Goal: Task Accomplishment & Management: Manage account settings

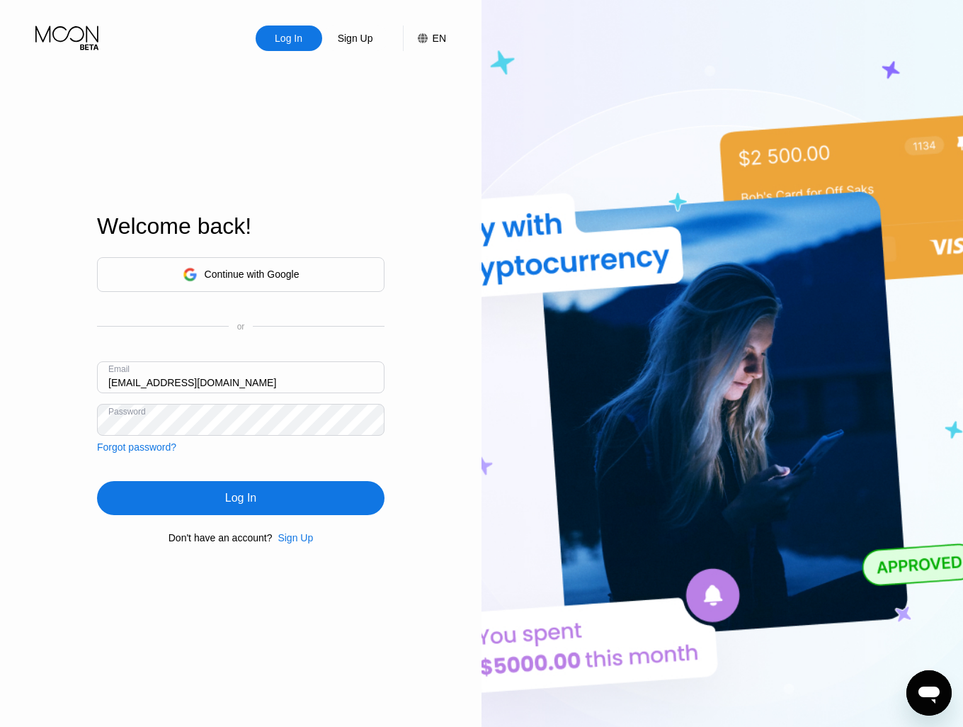
click at [283, 375] on input "[EMAIL_ADDRESS][DOMAIN_NAME]" at bounding box center [240, 377] width 287 height 32
paste input "[EMAIL_ADDRESS][DOMAIN_NAME]"
type input "[EMAIL_ADDRESS][DOMAIN_NAME]"
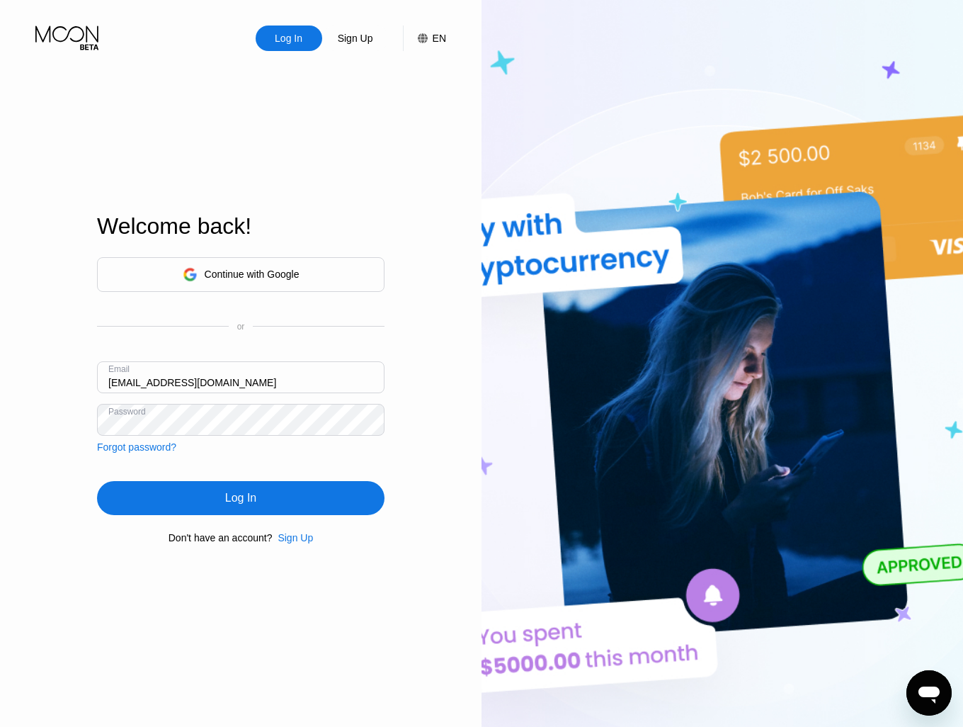
click at [259, 499] on div "Log In" at bounding box center [240, 498] width 287 height 34
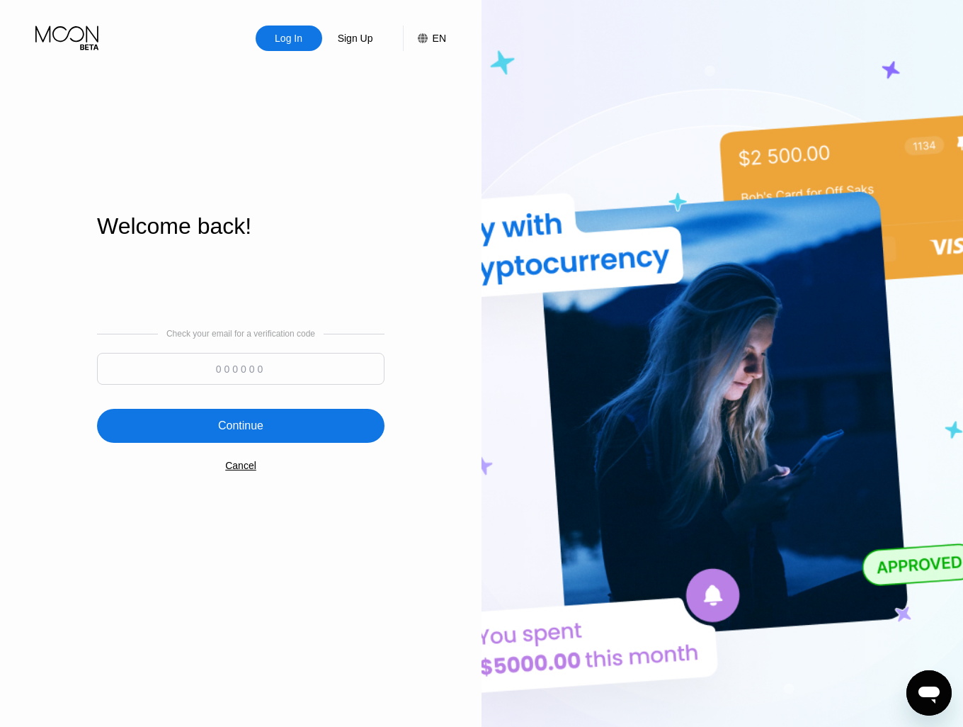
click at [290, 371] on input at bounding box center [240, 369] width 287 height 32
paste input "336020"
type input "336020"
click at [270, 421] on div "Continue" at bounding box center [240, 426] width 287 height 34
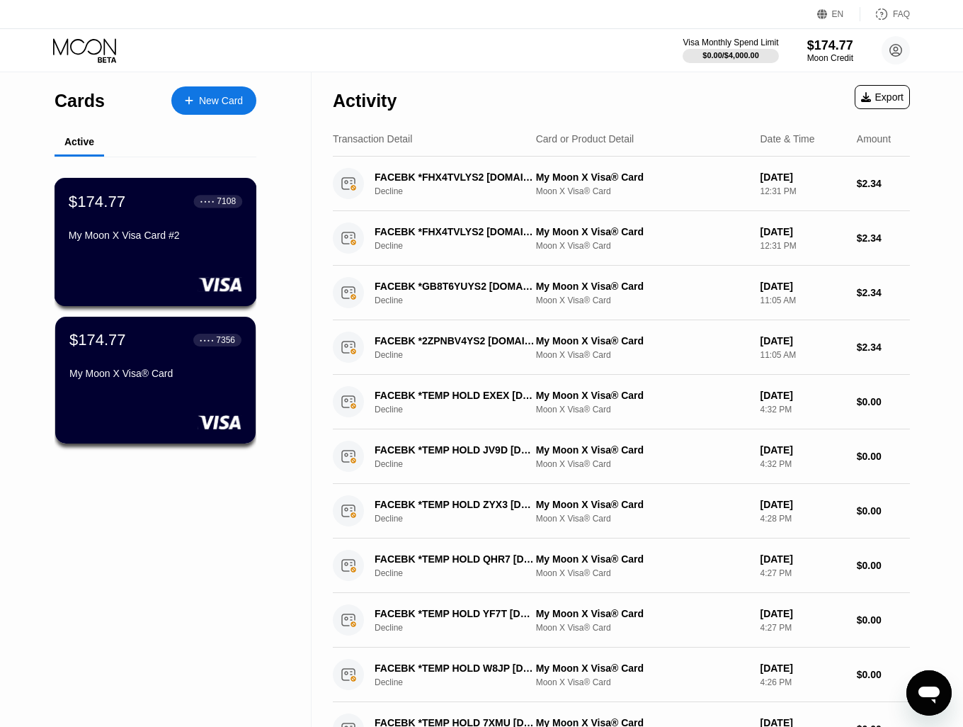
click at [194, 210] on div "● ● ● ● 7108" at bounding box center [218, 201] width 49 height 18
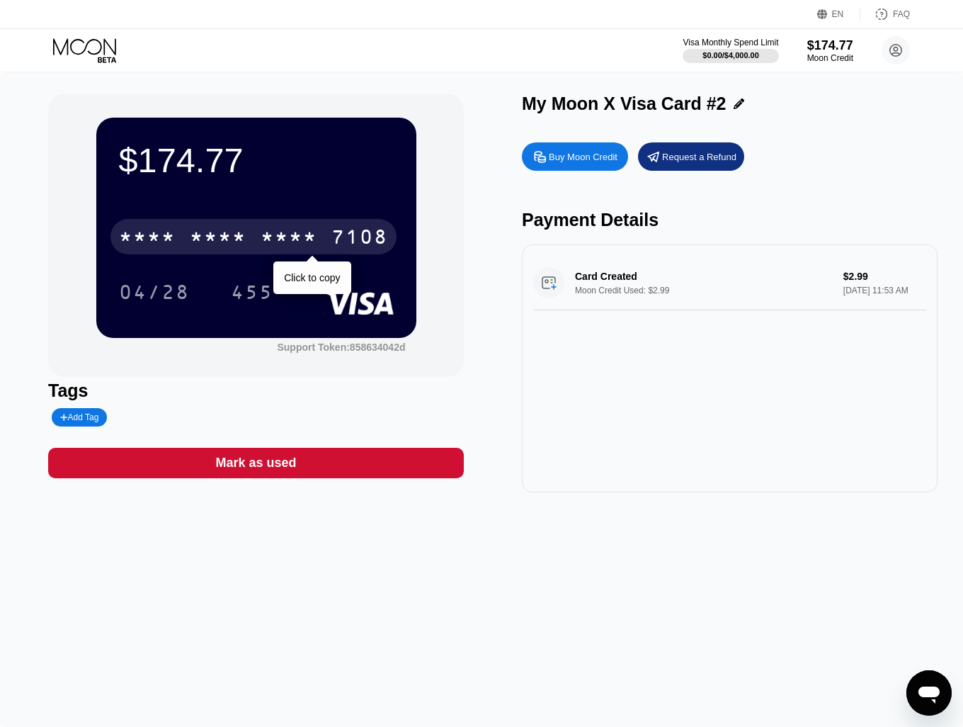
click at [334, 234] on div "7108" at bounding box center [359, 238] width 57 height 23
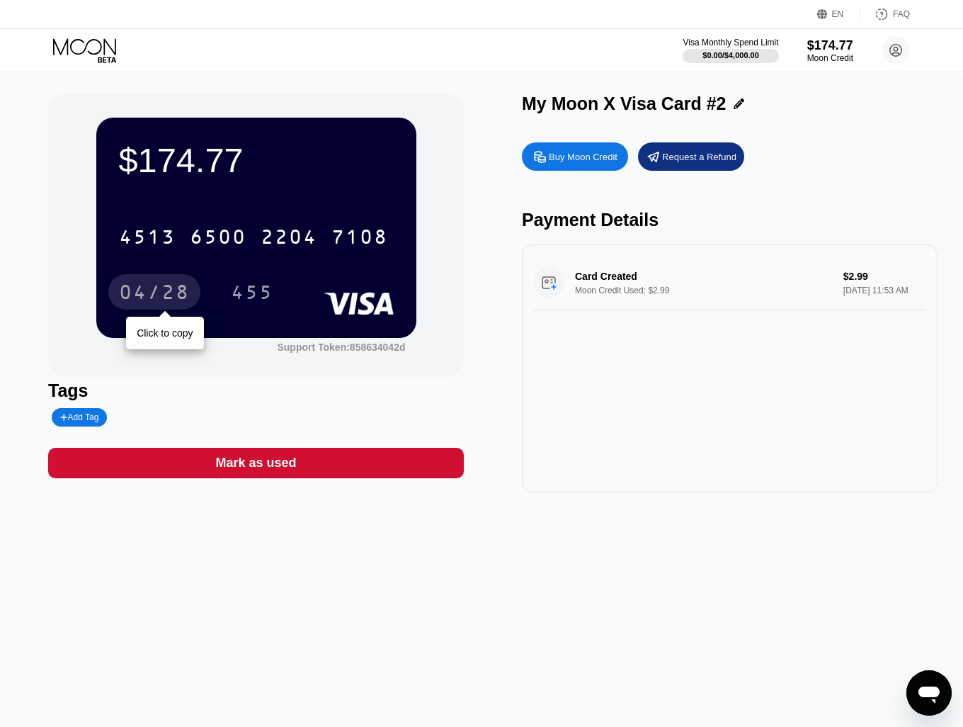
click at [183, 302] on div "04/28" at bounding box center [154, 294] width 71 height 23
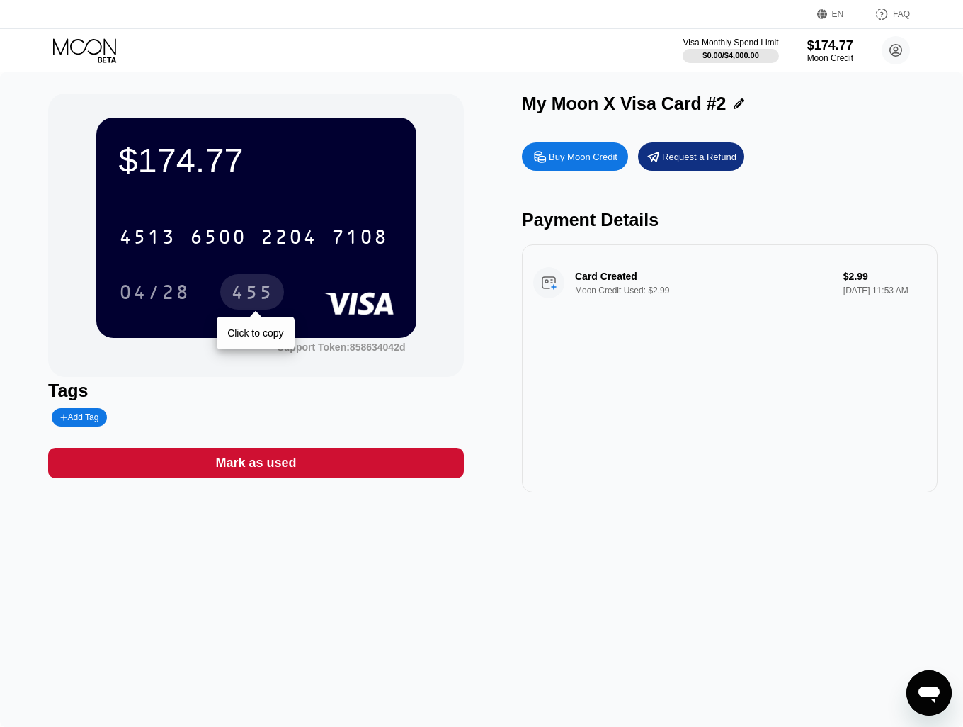
click at [241, 292] on div "455" at bounding box center [252, 294] width 42 height 23
click at [104, 52] on icon at bounding box center [84, 46] width 63 height 16
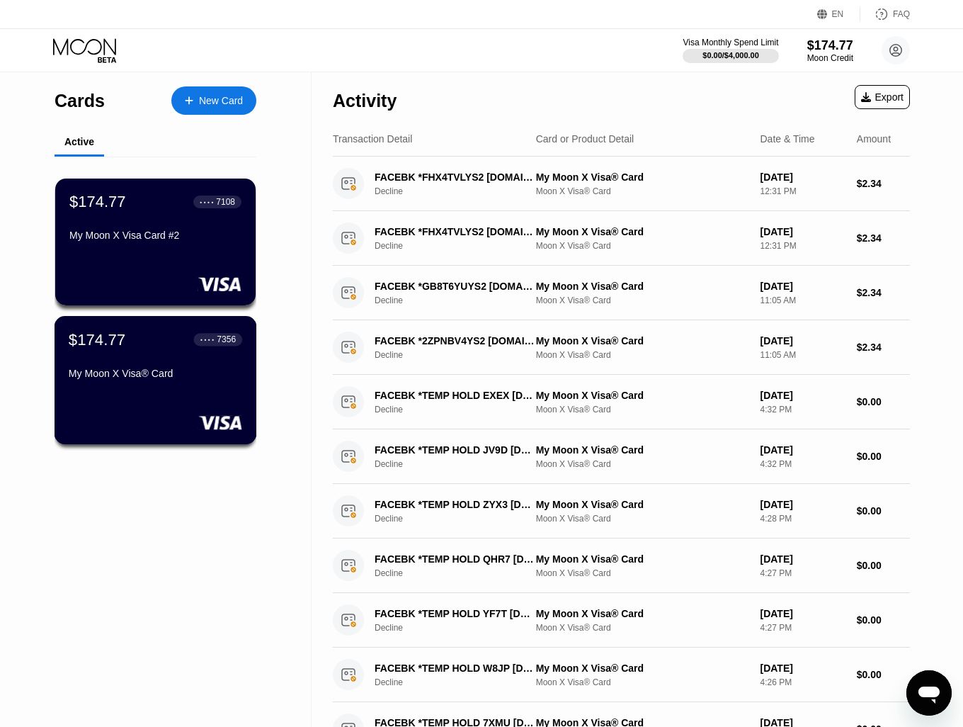
click at [154, 369] on div "$174.77 ● ● ● ● 7356 My Moon X Visa® Card" at bounding box center [155, 357] width 173 height 55
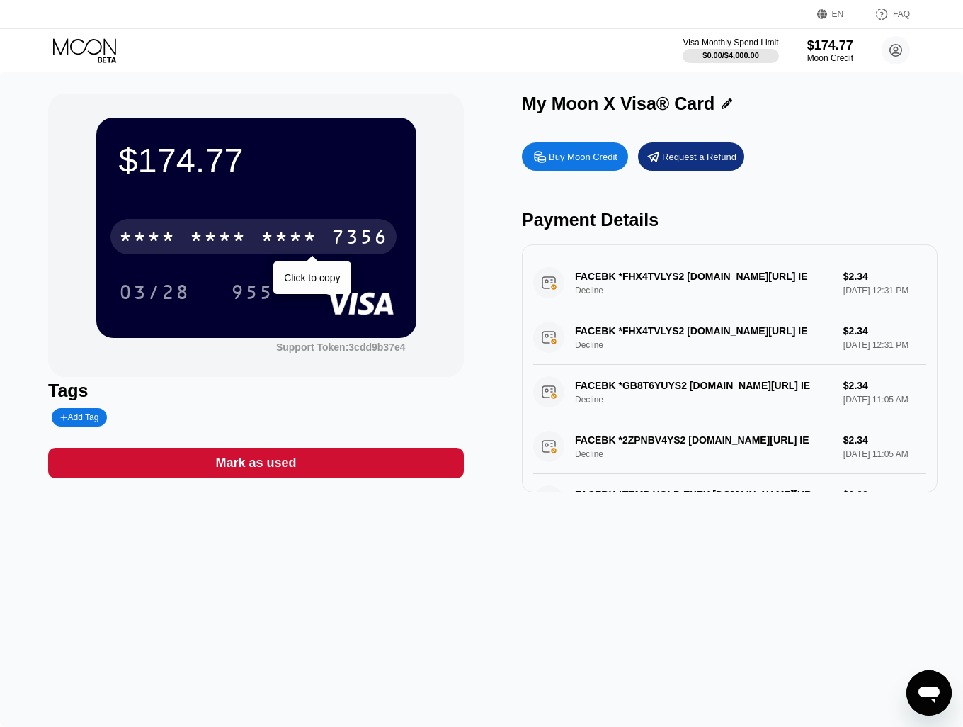
click at [249, 235] on div "* * * * * * * * * * * * 7356" at bounding box center [253, 236] width 286 height 35
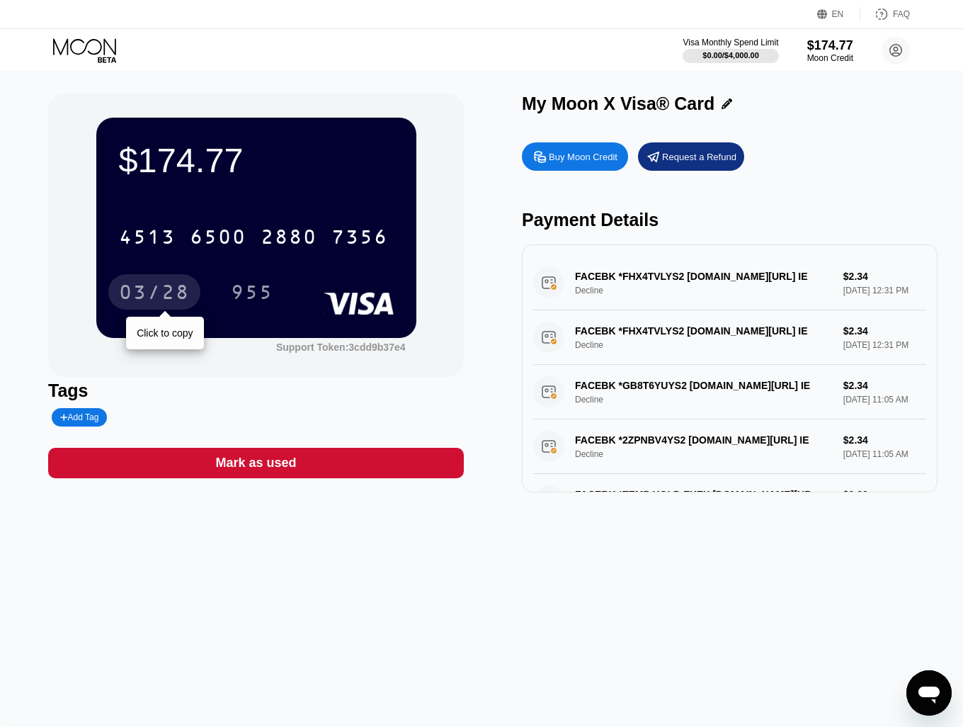
click at [159, 298] on div "03/28" at bounding box center [154, 294] width 71 height 23
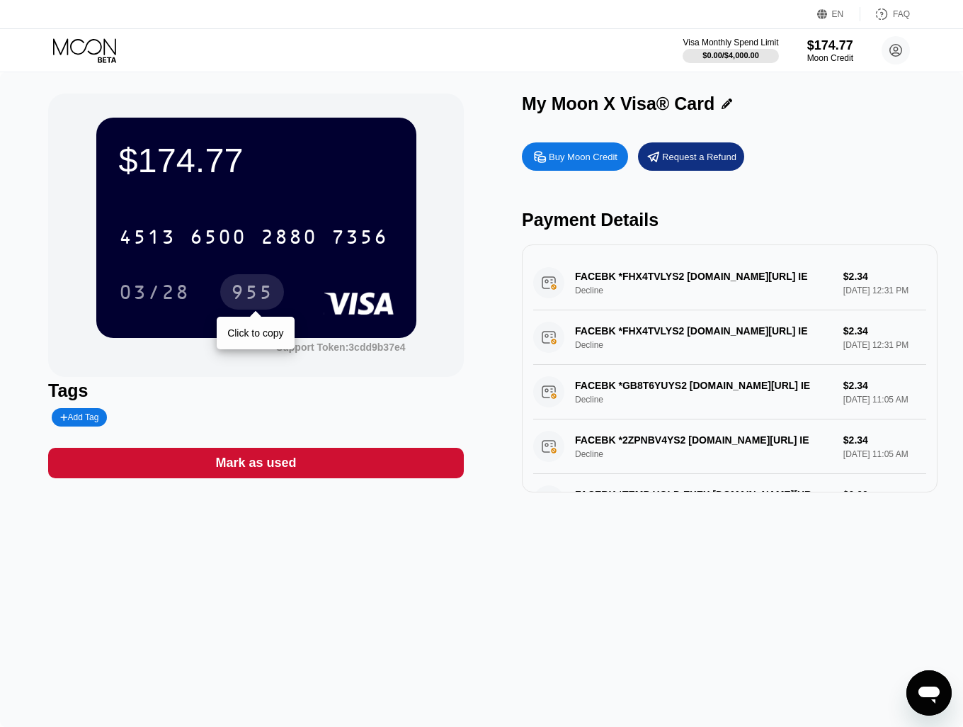
drag, startPoint x: 252, startPoint y: 295, endPoint x: 271, endPoint y: 298, distance: 19.3
click at [252, 295] on div "955" at bounding box center [252, 294] width 42 height 23
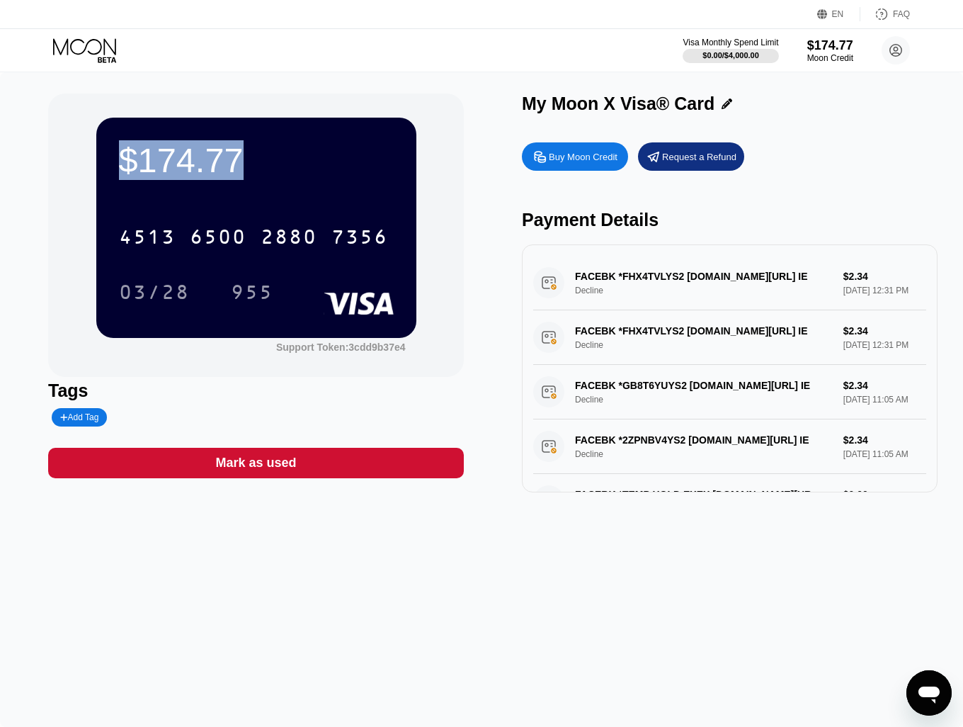
drag, startPoint x: 246, startPoint y: 159, endPoint x: 116, endPoint y: 156, distance: 130.3
click at [116, 156] on div "$174.77 4513 6500 2880 7356 03/28 955" at bounding box center [256, 228] width 320 height 220
click at [315, 158] on div "$174.77" at bounding box center [256, 160] width 275 height 40
click at [93, 52] on icon at bounding box center [86, 50] width 66 height 25
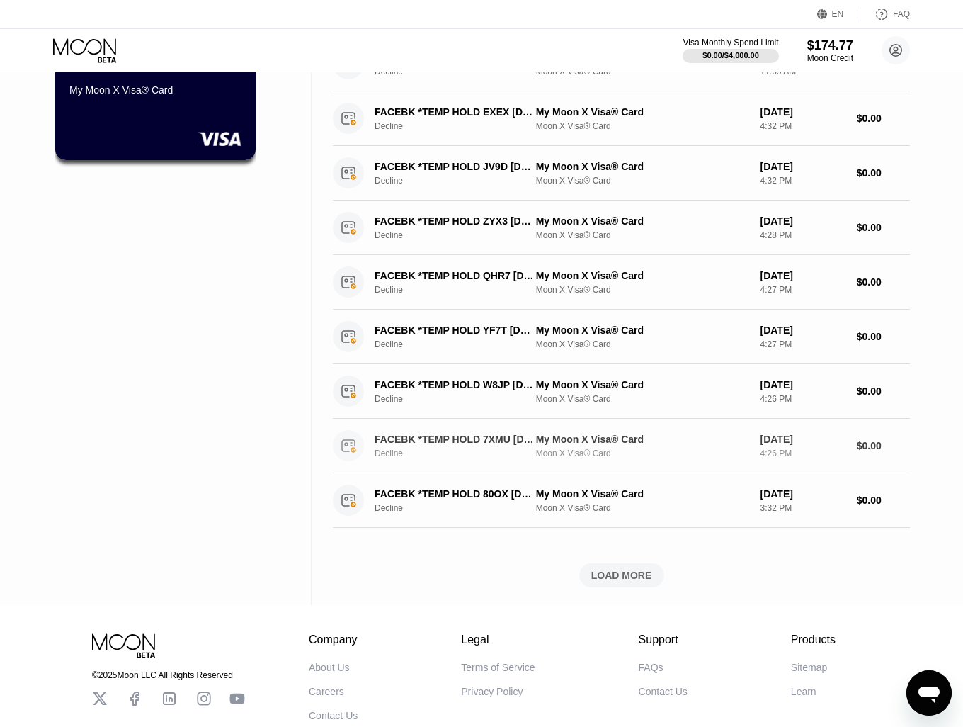
scroll to position [212, 0]
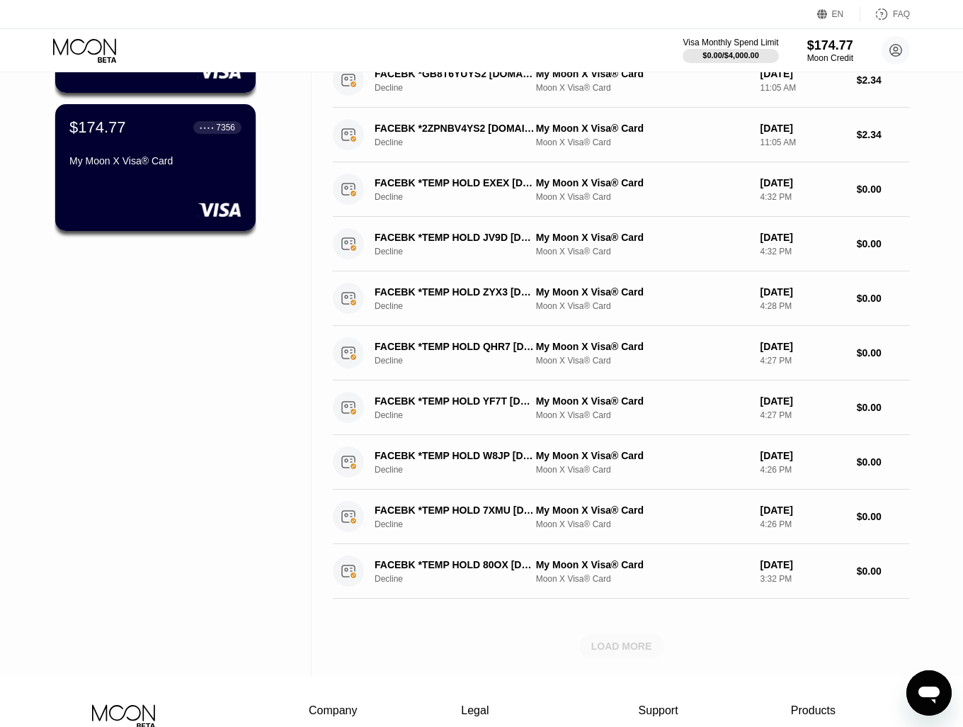
click at [605, 637] on div "LOAD MORE" at bounding box center [621, 646] width 85 height 24
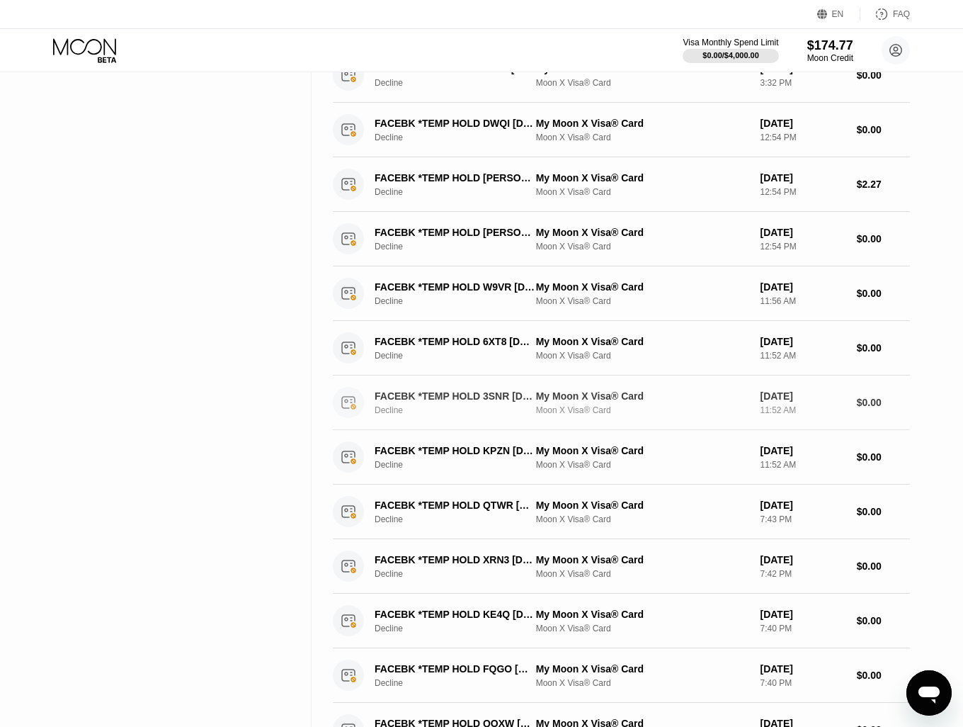
scroll to position [1030, 0]
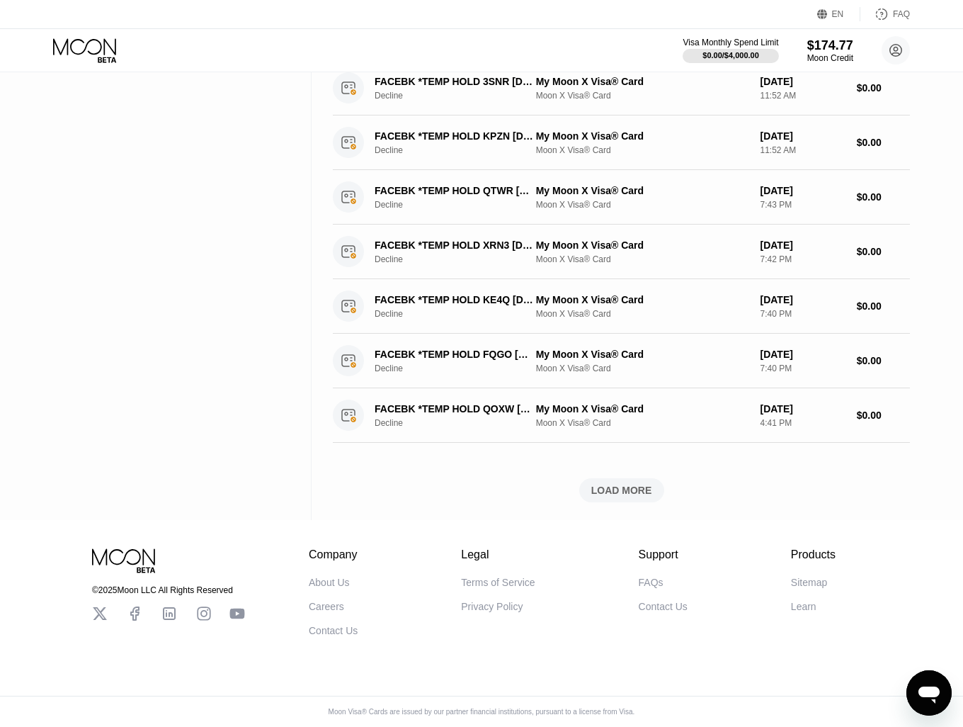
click at [604, 484] on div "LOAD MORE" at bounding box center [621, 490] width 61 height 13
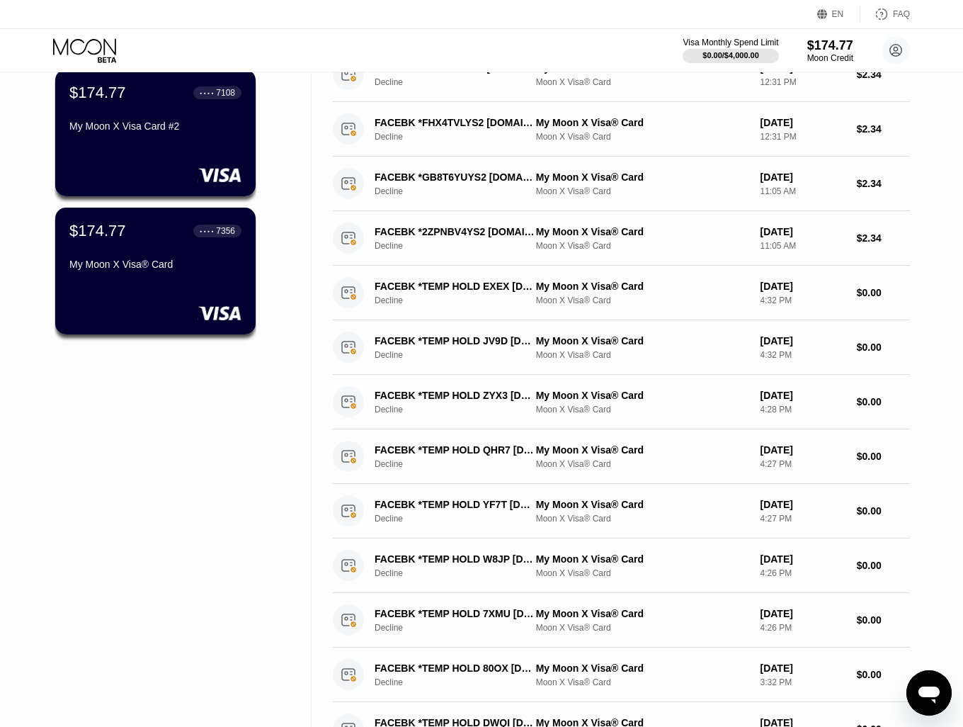
scroll to position [0, 0]
